Goal: Task Accomplishment & Management: Manage account settings

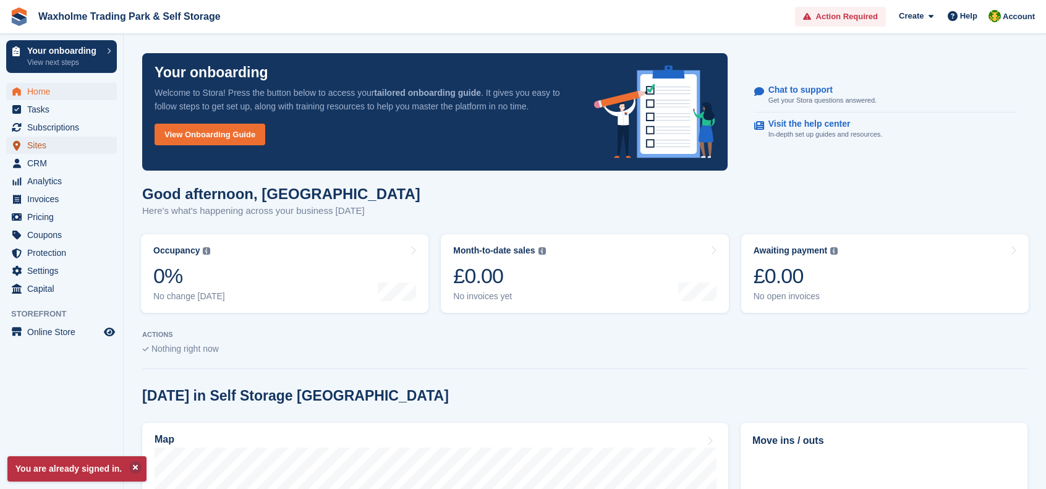
click at [33, 140] on span "Sites" at bounding box center [64, 145] width 74 height 17
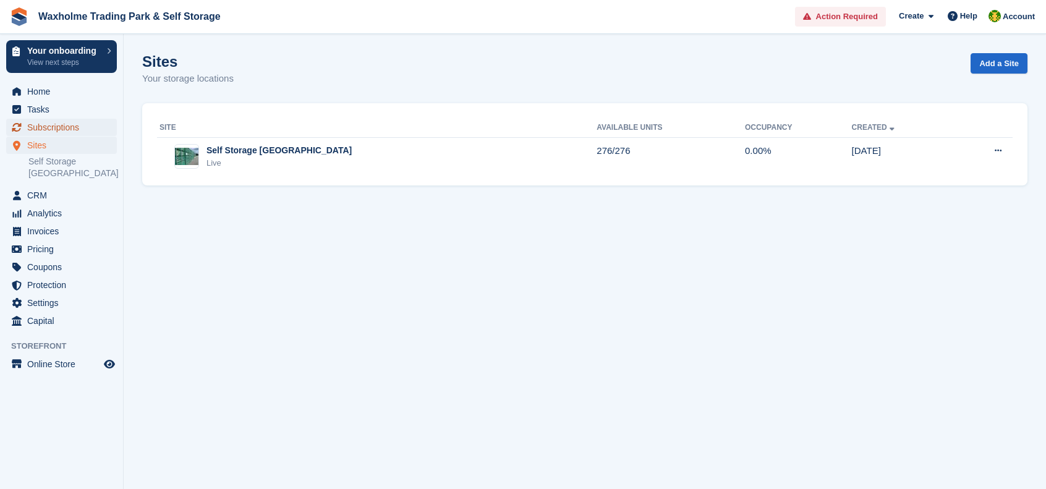
click at [67, 125] on span "Subscriptions" at bounding box center [64, 127] width 74 height 17
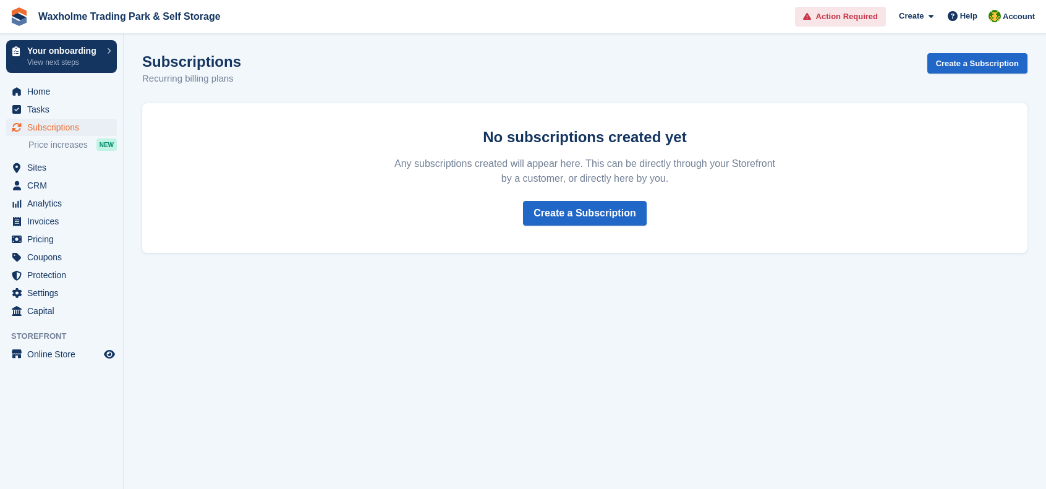
click at [848, 19] on span "Action Required" at bounding box center [847, 17] width 62 height 12
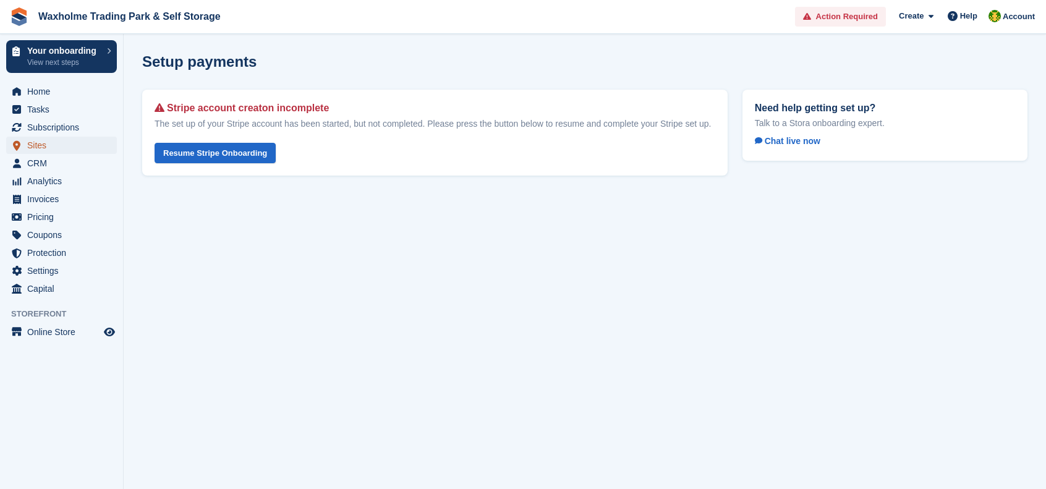
click at [34, 145] on span "Sites" at bounding box center [64, 145] width 74 height 17
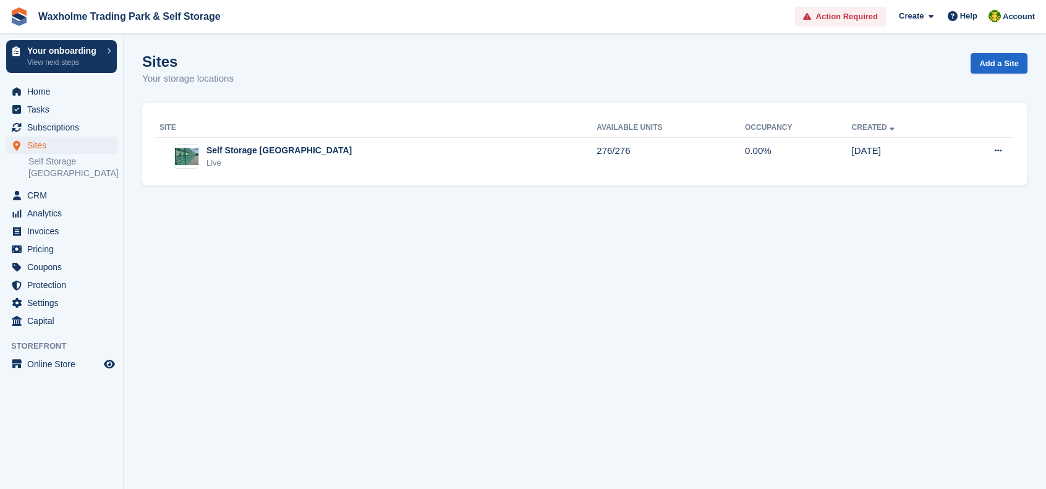
click at [228, 181] on div "Site Available Units Occupancy Created Self Storage [GEOGRAPHIC_DATA] & [GEOGRA…" at bounding box center [584, 144] width 885 height 83
click at [231, 176] on div "Site Available Units Occupancy Created Self Storage [GEOGRAPHIC_DATA] & [GEOGRA…" at bounding box center [584, 144] width 885 height 83
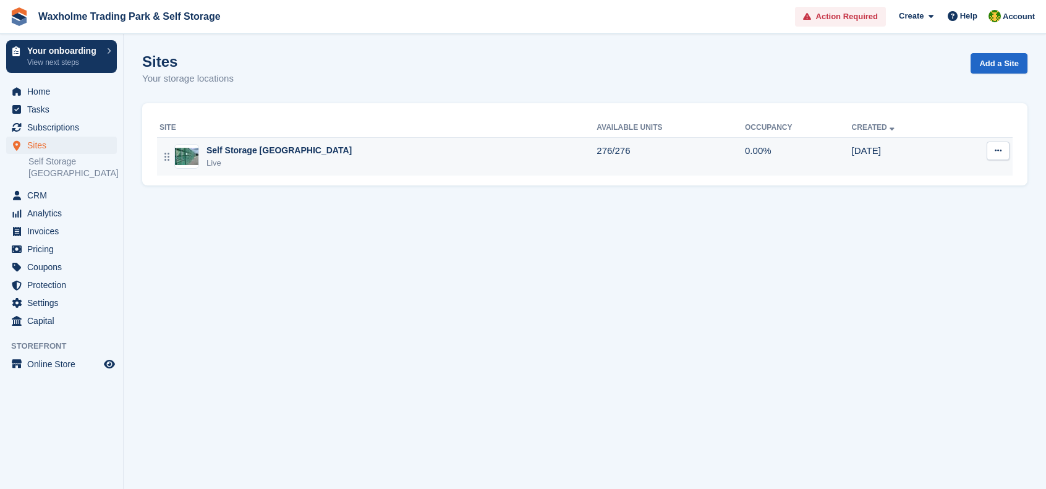
click at [236, 168] on div "Live" at bounding box center [278, 163] width 145 height 12
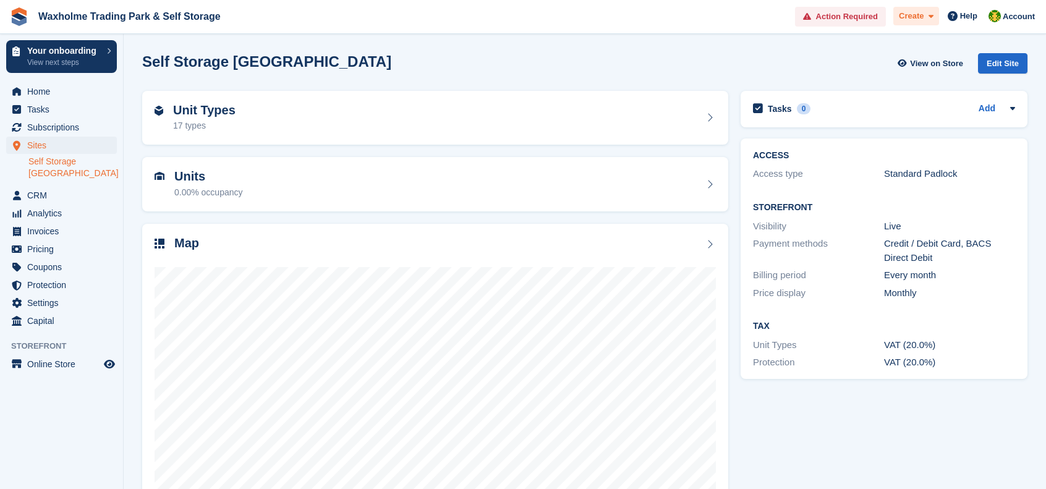
click at [916, 21] on span "Create" at bounding box center [911, 16] width 25 height 12
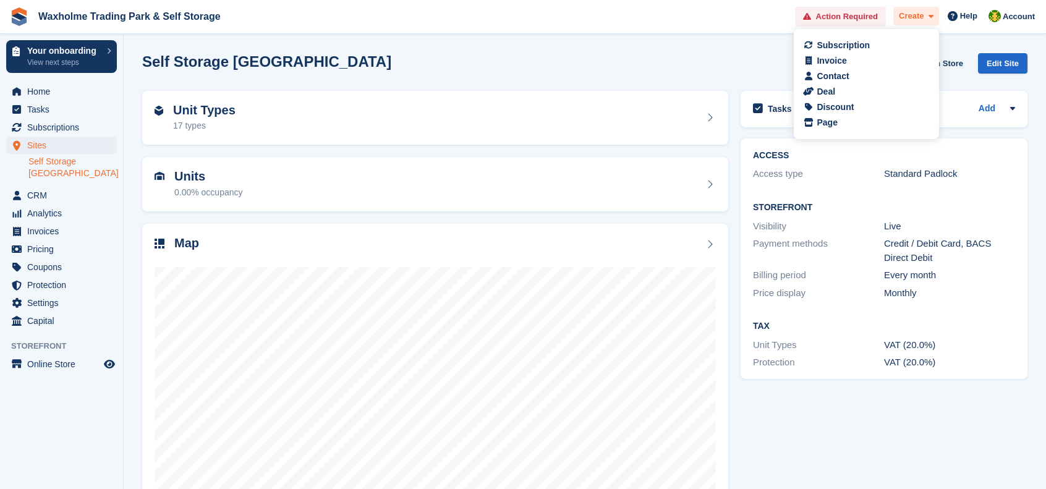
click at [916, 21] on span "Create" at bounding box center [911, 16] width 25 height 12
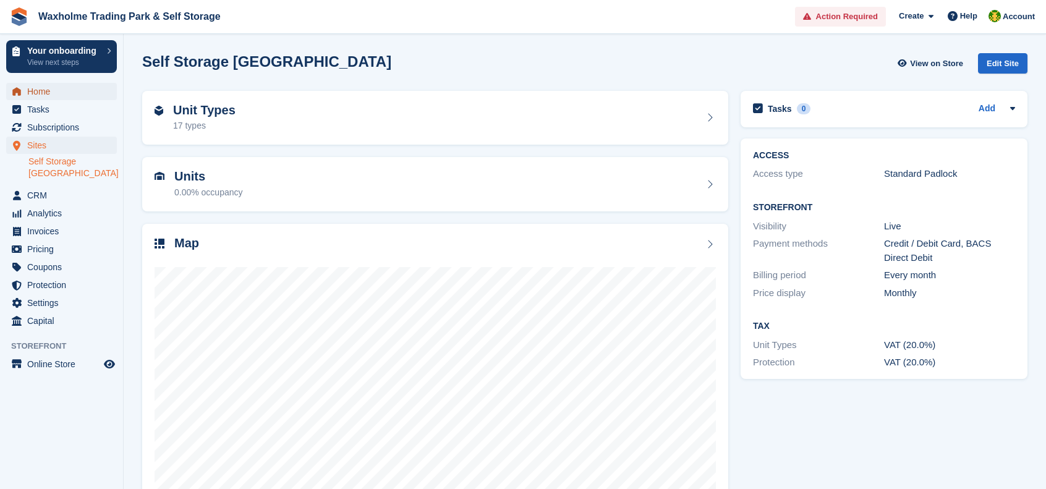
click at [39, 93] on span "Home" at bounding box center [64, 91] width 74 height 17
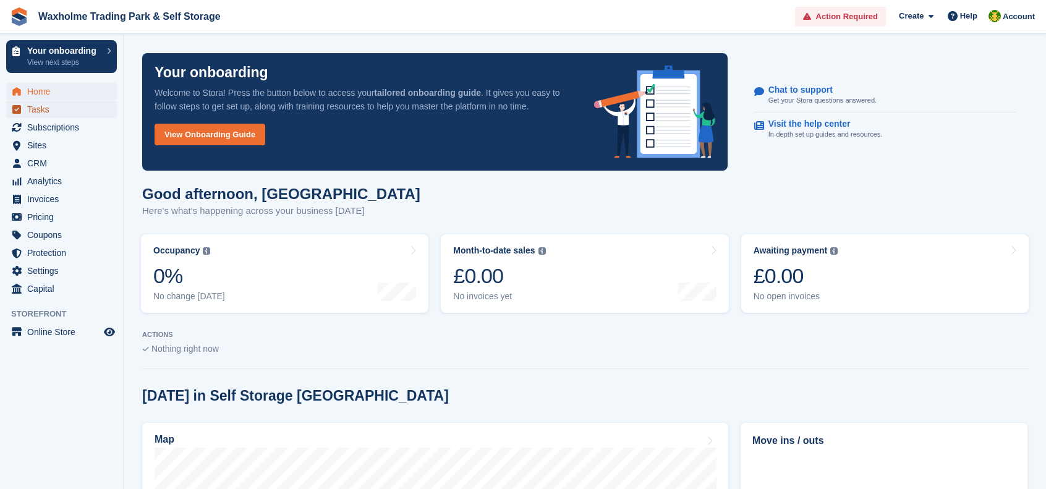
click at [39, 112] on span "Tasks" at bounding box center [64, 109] width 74 height 17
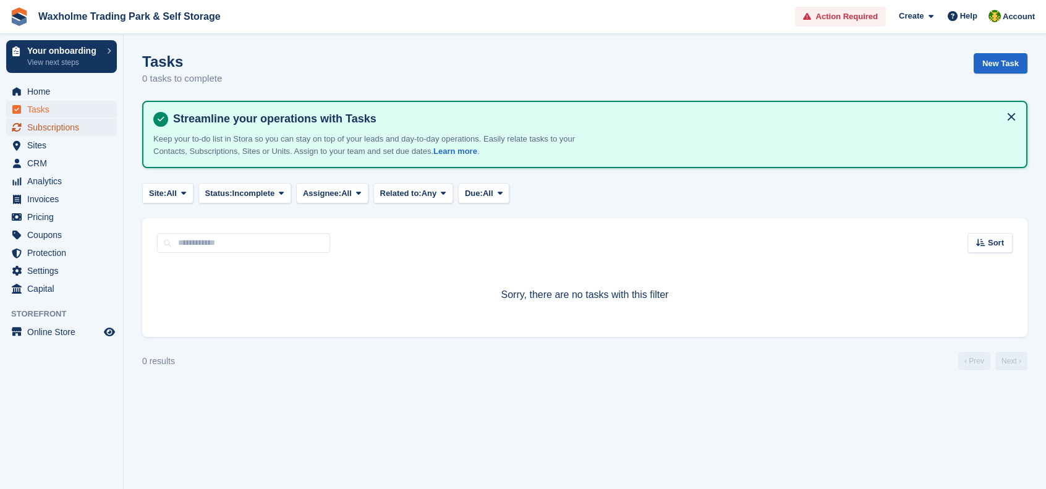
click at [48, 129] on span "Subscriptions" at bounding box center [64, 127] width 74 height 17
